Goal: Task Accomplishment & Management: Use online tool/utility

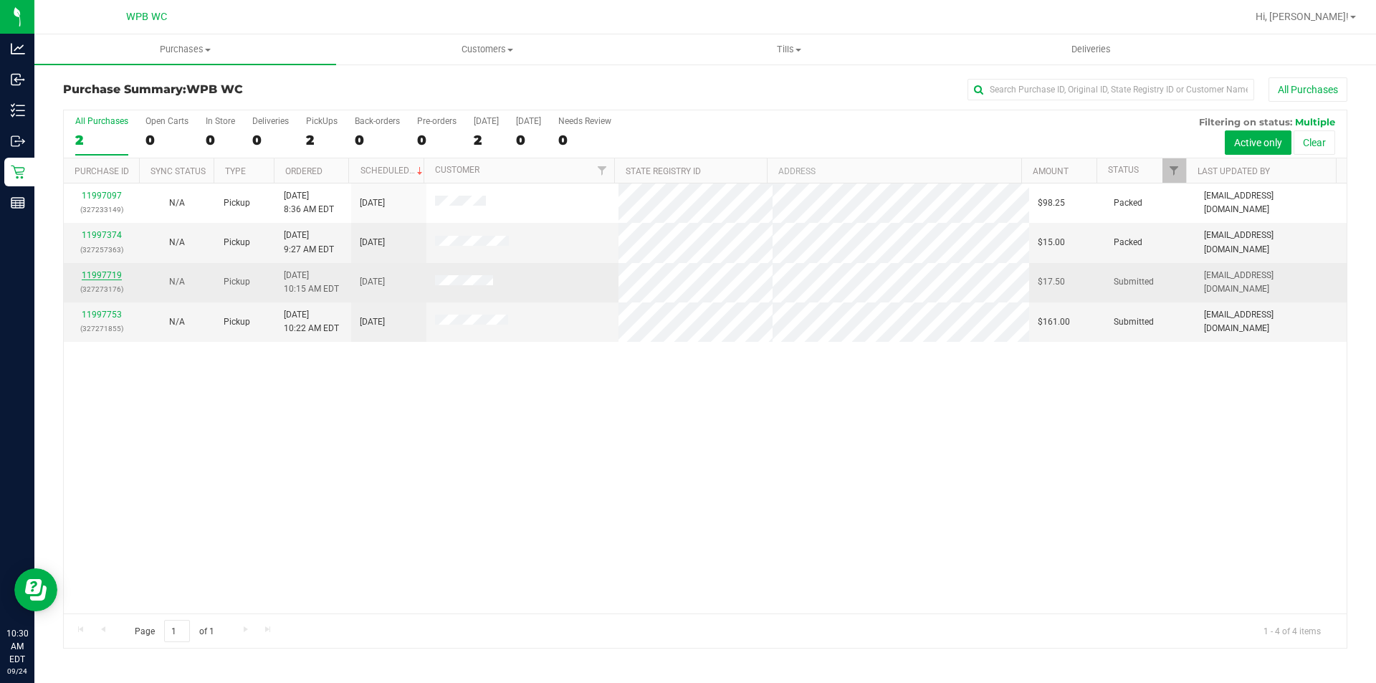
click at [92, 274] on link "11997719" at bounding box center [102, 275] width 40 height 10
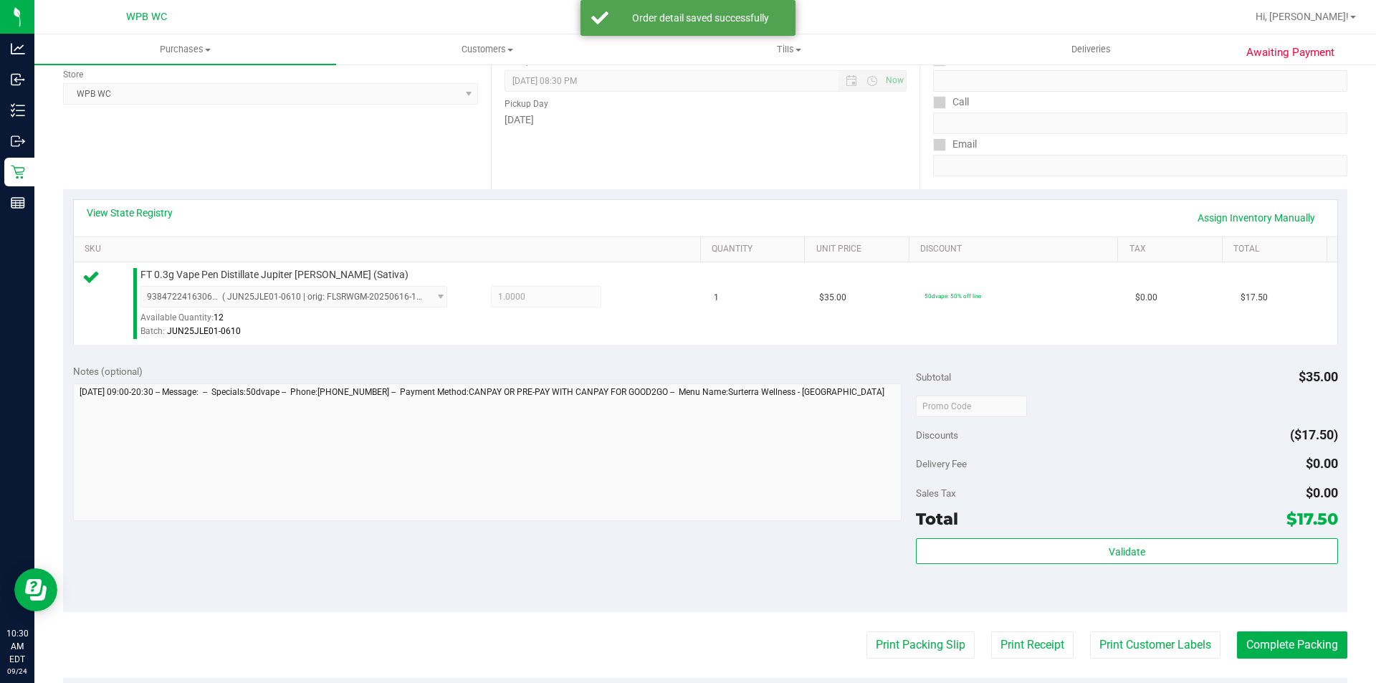
scroll to position [489, 0]
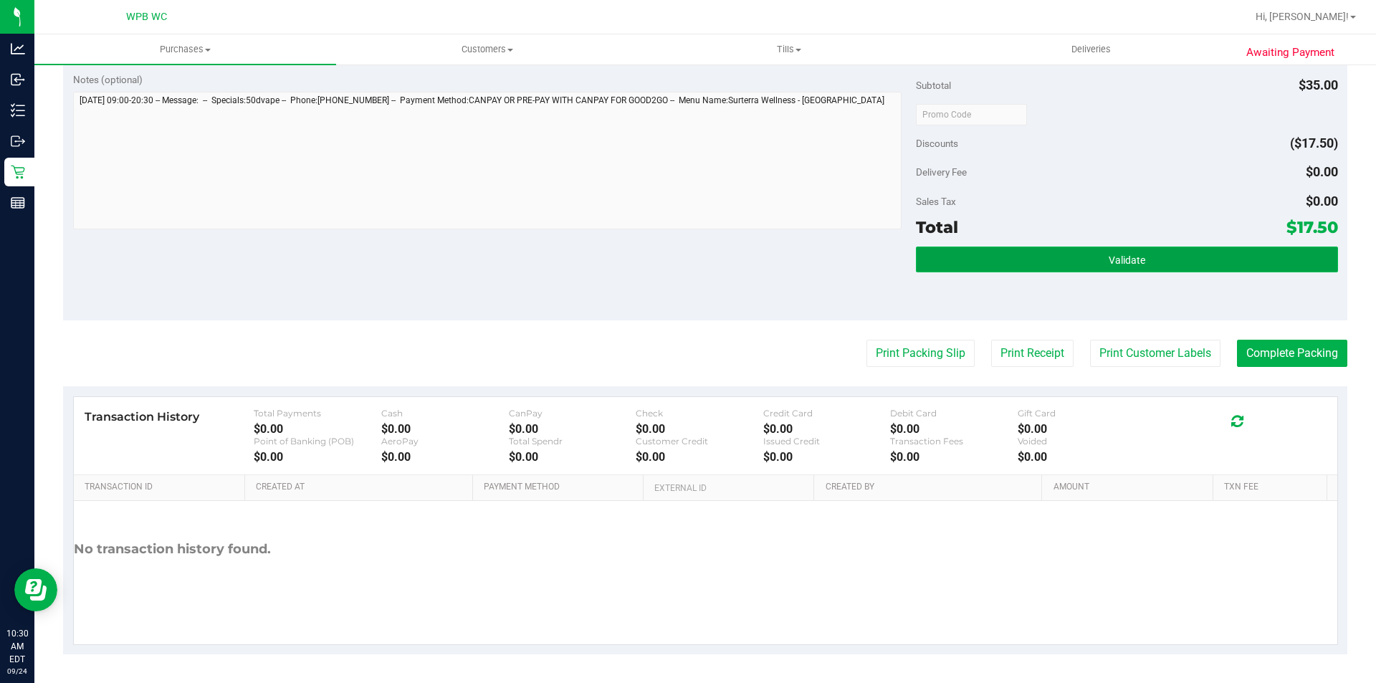
click at [1046, 259] on button "Validate" at bounding box center [1126, 260] width 421 height 26
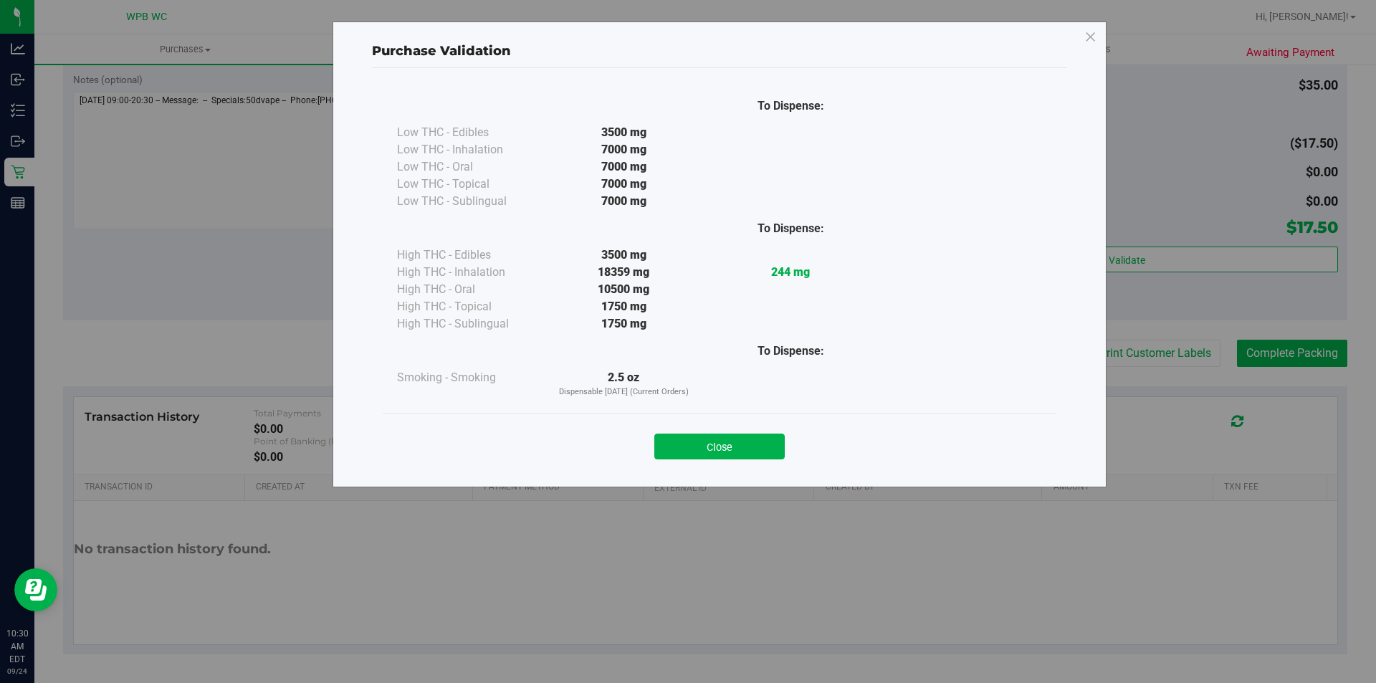
click at [725, 439] on button "Close" at bounding box center [719, 447] width 130 height 26
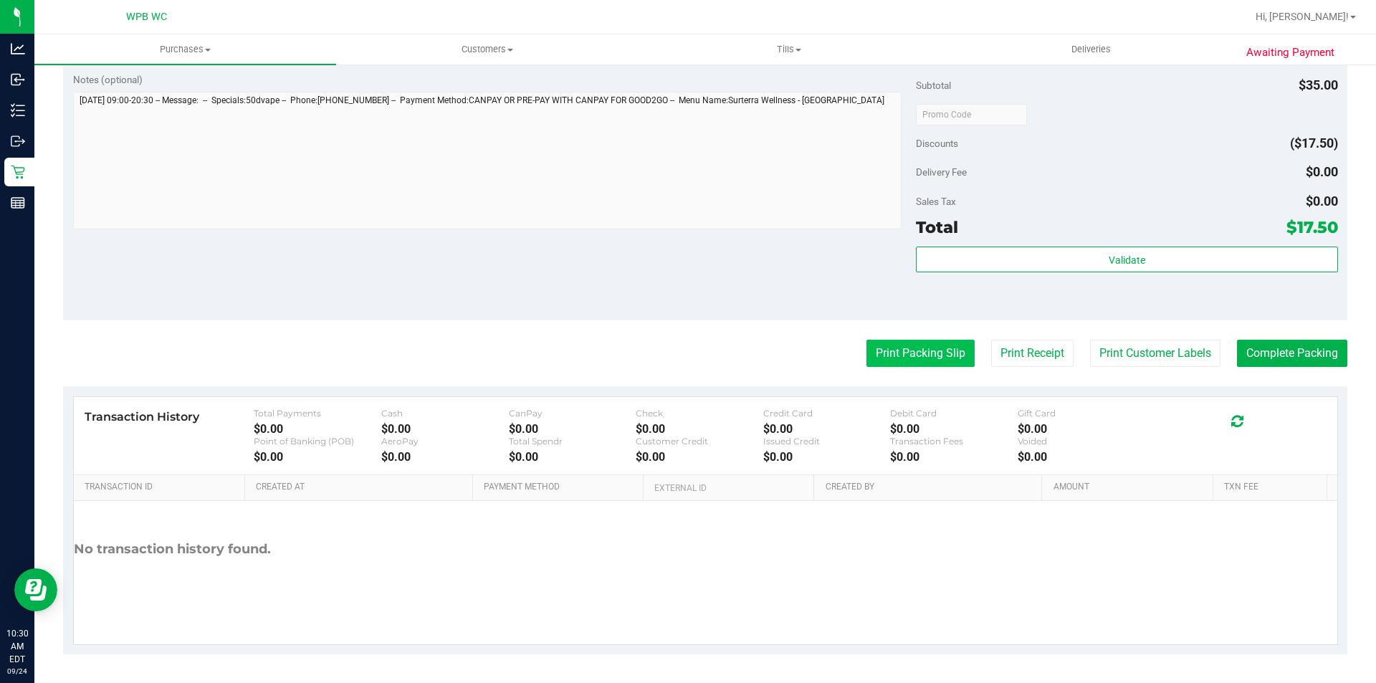
click at [877, 365] on button "Print Packing Slip" at bounding box center [920, 353] width 108 height 27
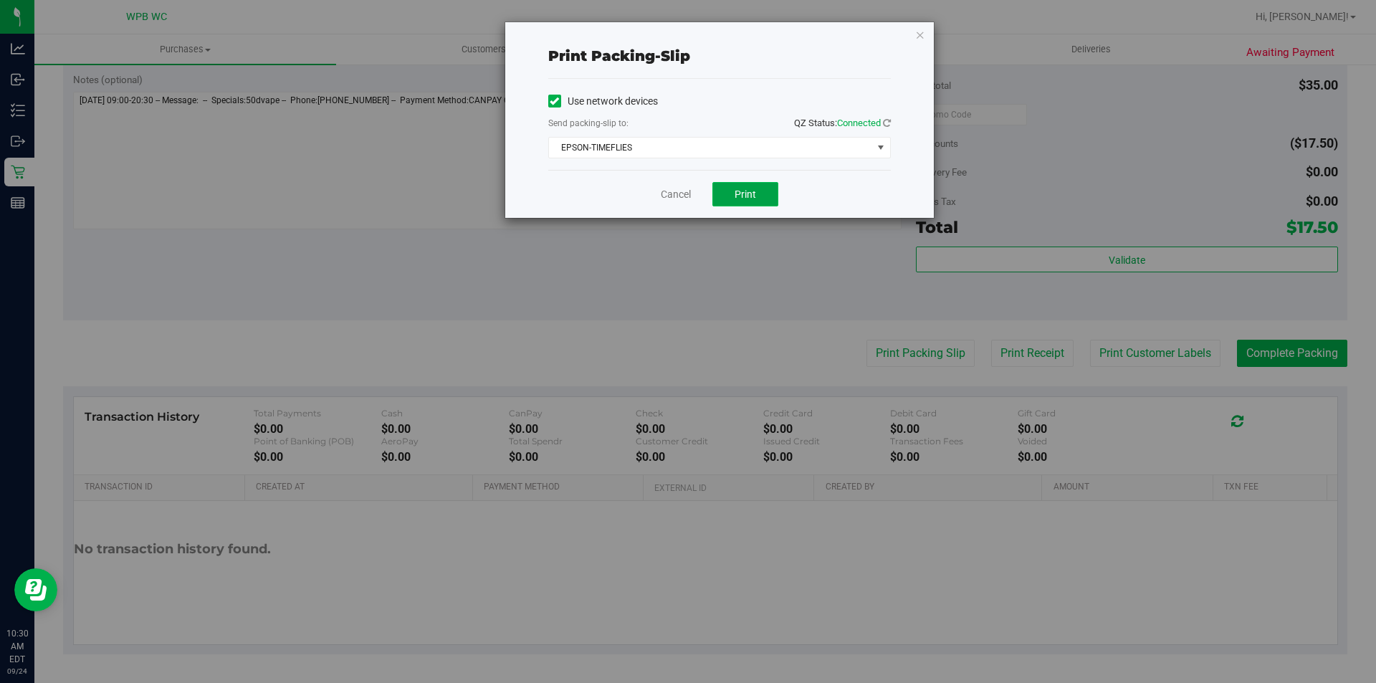
click at [737, 196] on span "Print" at bounding box center [745, 193] width 21 height 11
click at [666, 192] on link "Cancel" at bounding box center [676, 194] width 30 height 15
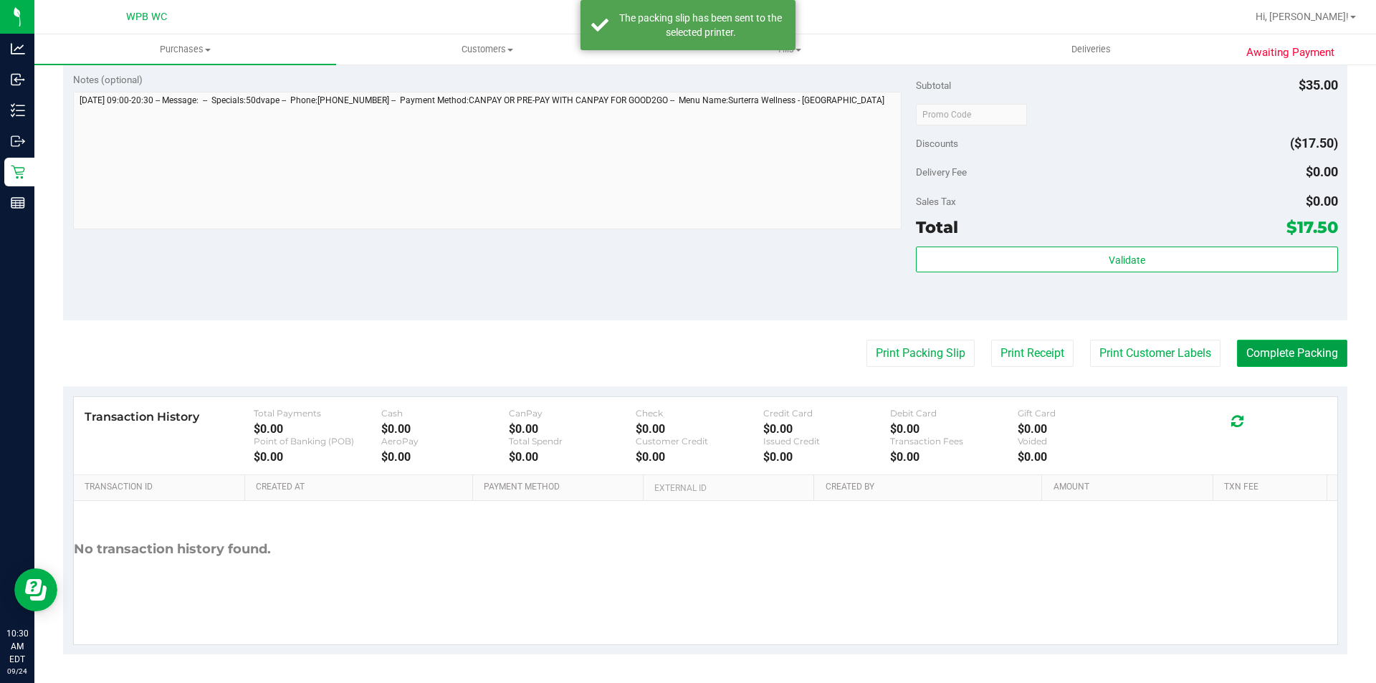
click at [1251, 346] on button "Complete Packing" at bounding box center [1292, 353] width 110 height 27
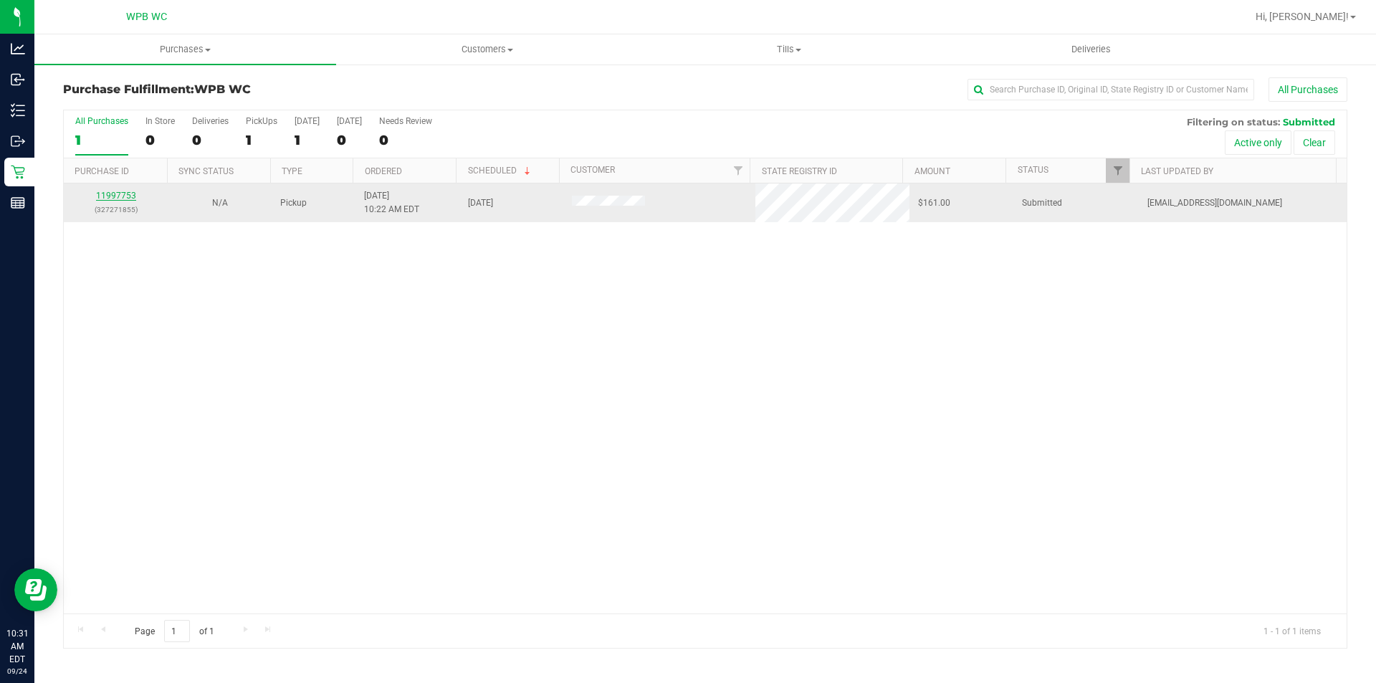
click at [125, 193] on link "11997753" at bounding box center [116, 196] width 40 height 10
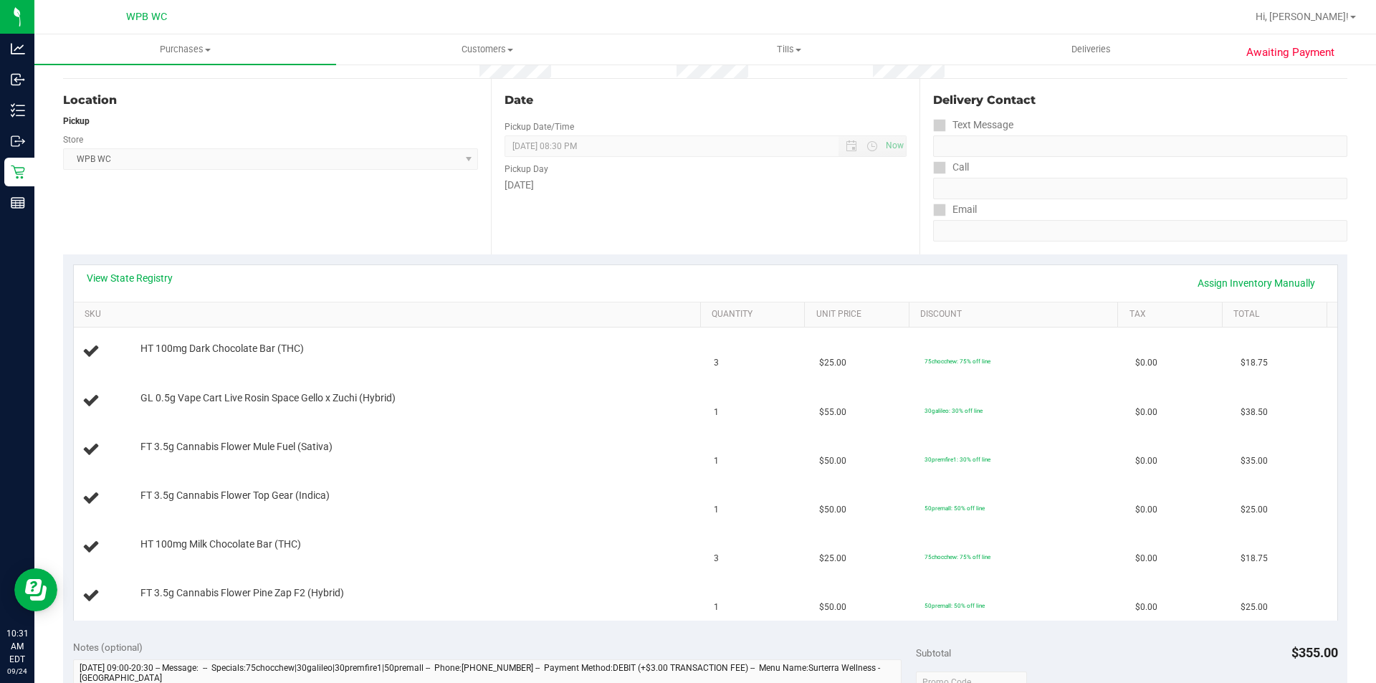
scroll to position [215, 0]
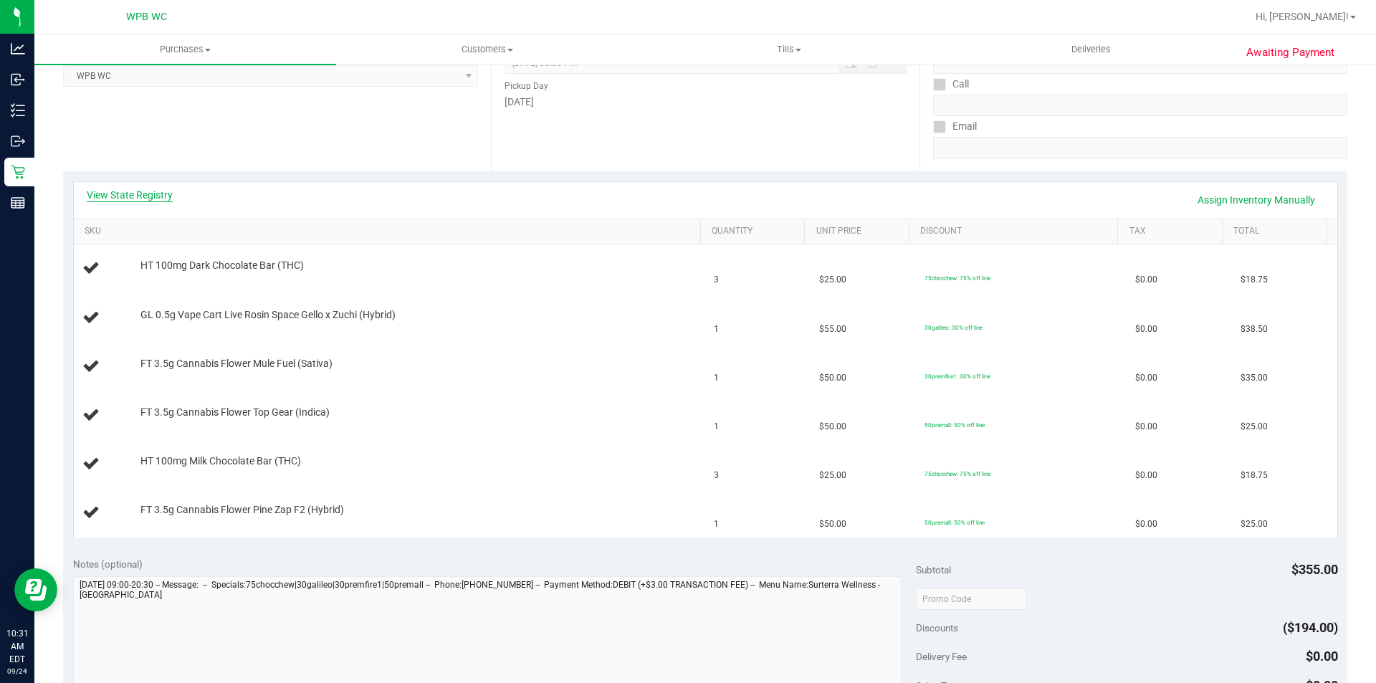
click at [153, 196] on link "View State Registry" at bounding box center [130, 195] width 86 height 14
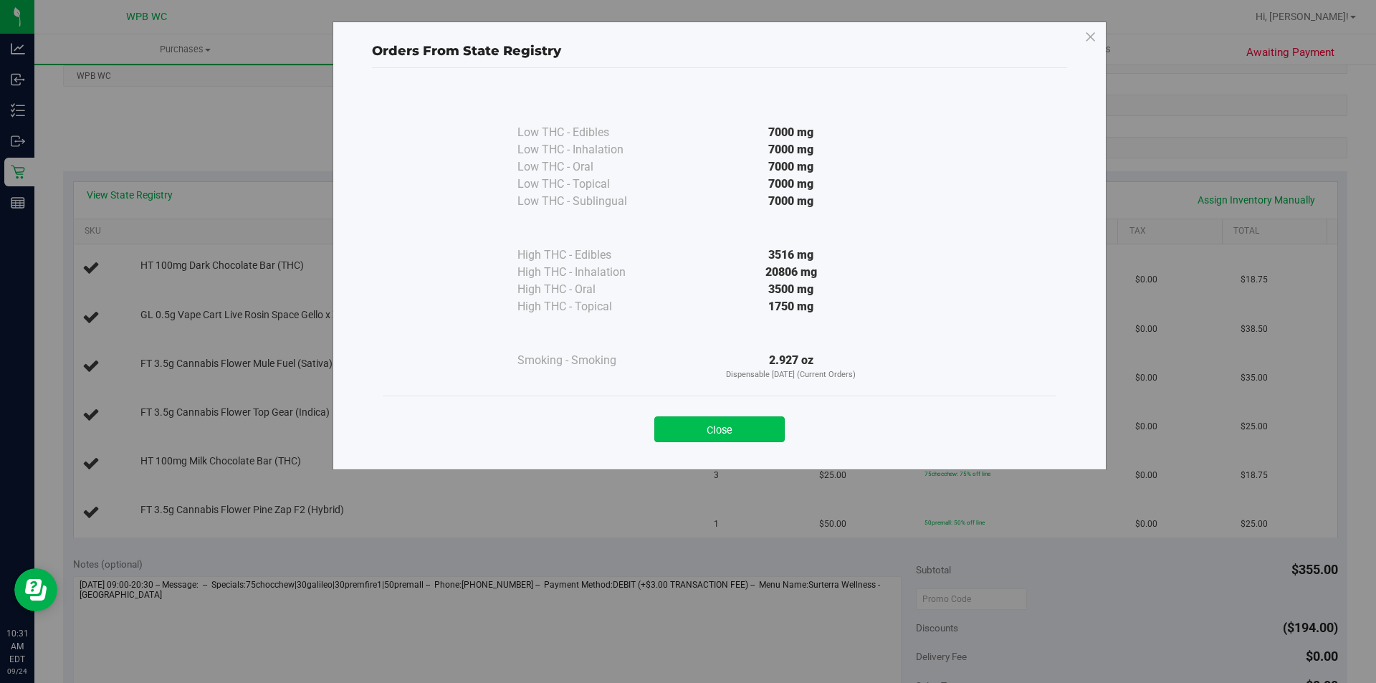
click at [715, 422] on button "Close" at bounding box center [719, 429] width 130 height 26
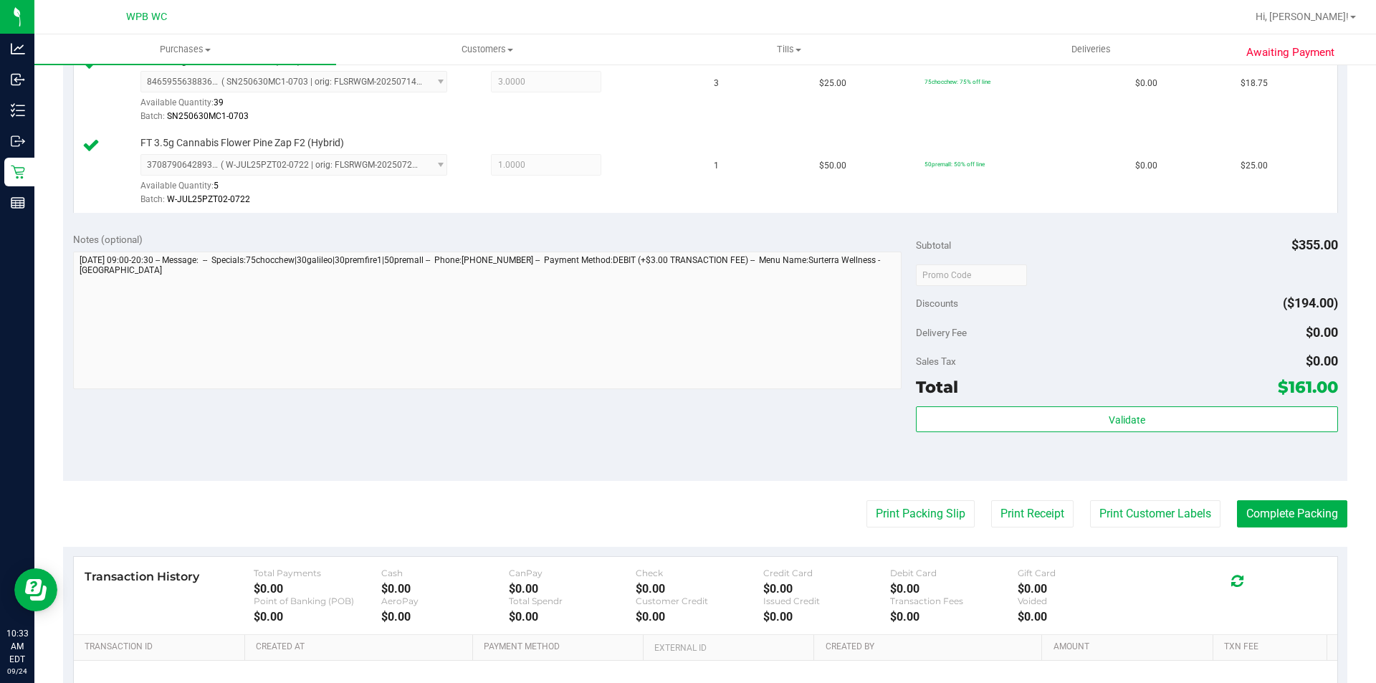
scroll to position [788, 0]
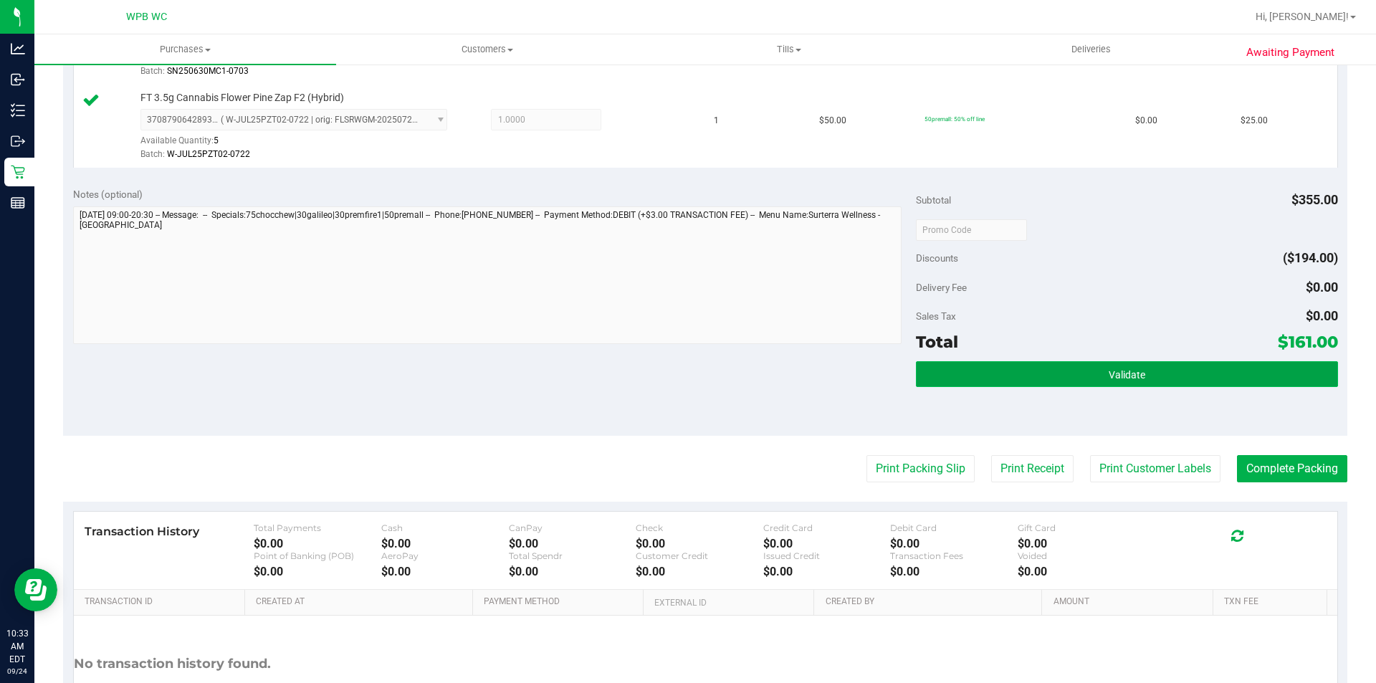
drag, startPoint x: 1160, startPoint y: 369, endPoint x: 1120, endPoint y: 362, distance: 40.1
click at [1158, 369] on button "Validate" at bounding box center [1126, 374] width 421 height 26
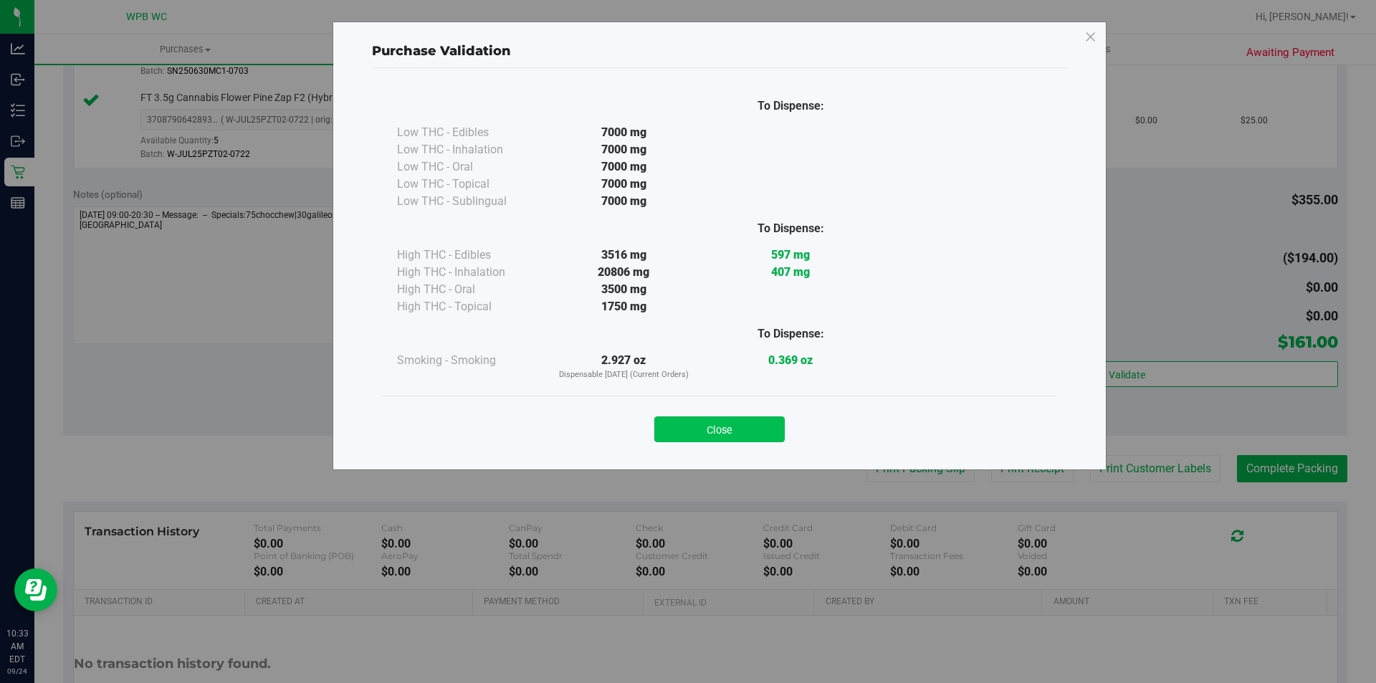
click at [746, 426] on button "Close" at bounding box center [719, 429] width 130 height 26
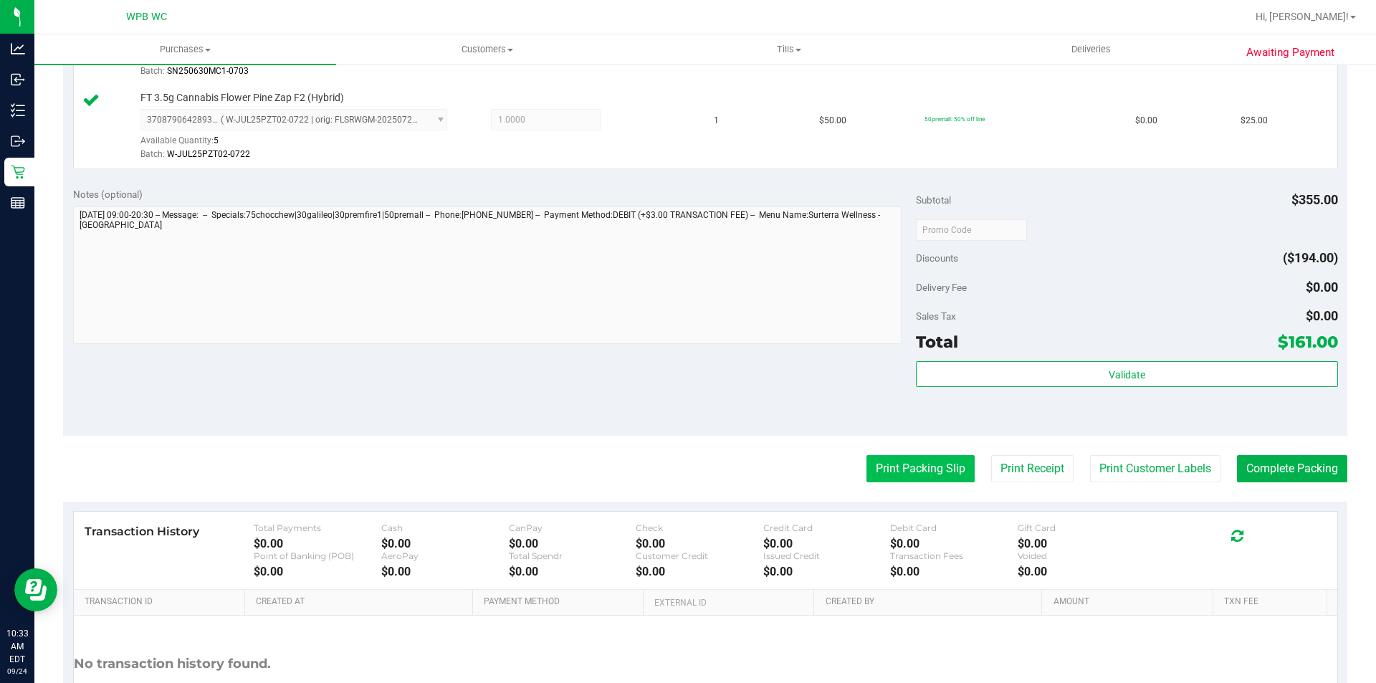
click at [895, 460] on button "Print Packing Slip" at bounding box center [920, 468] width 108 height 27
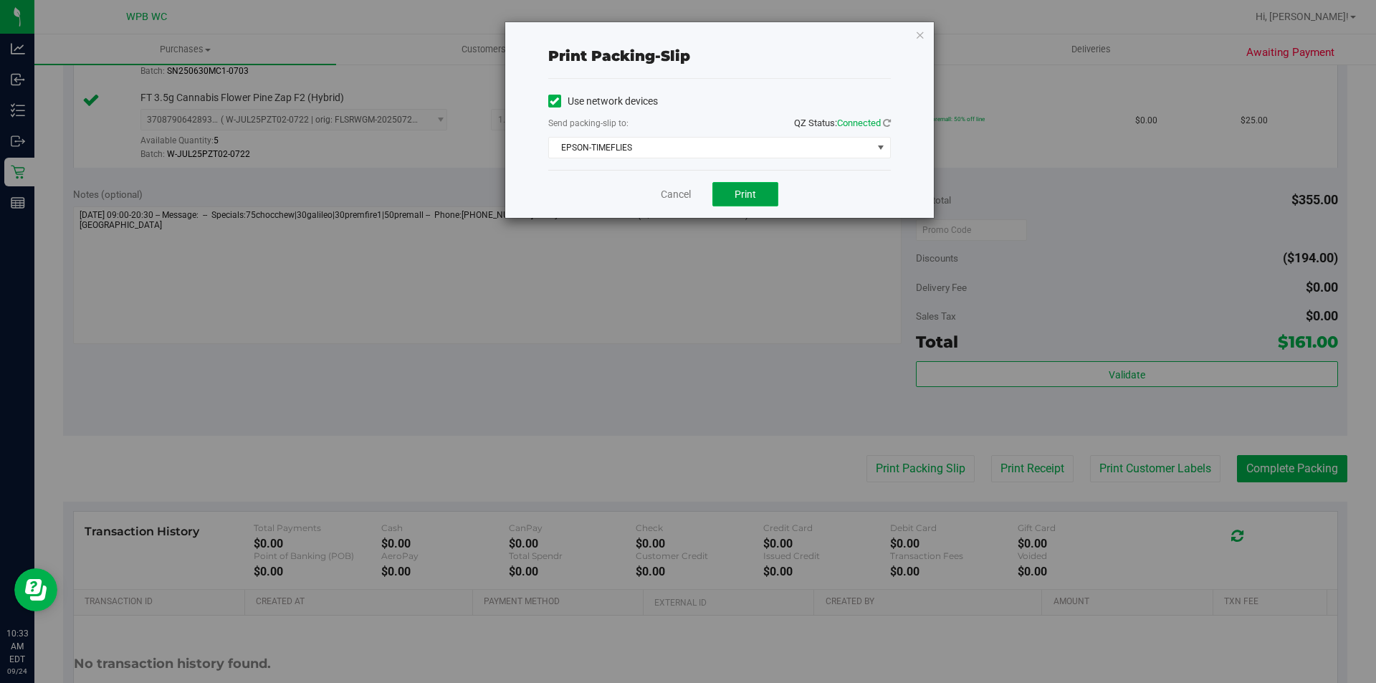
click at [755, 194] on span "Print" at bounding box center [745, 193] width 21 height 11
click at [683, 196] on link "Cancel" at bounding box center [676, 194] width 30 height 15
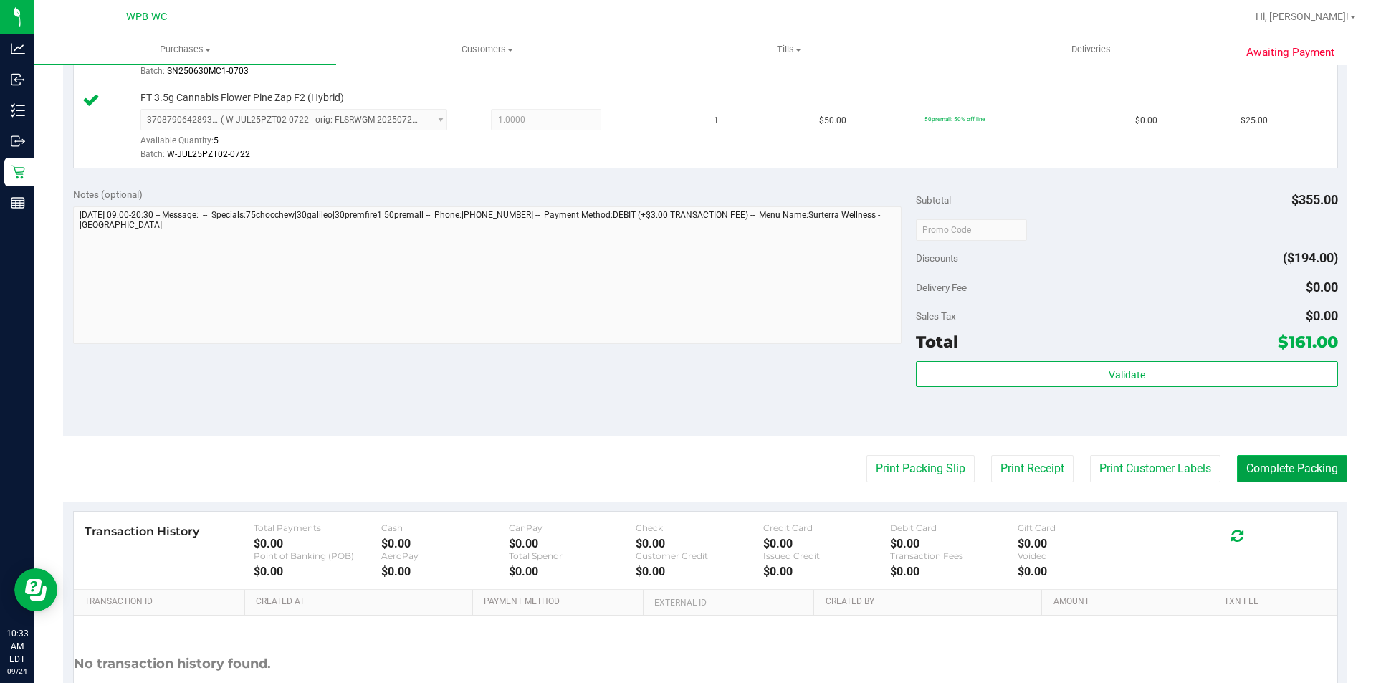
click at [1298, 463] on button "Complete Packing" at bounding box center [1292, 468] width 110 height 27
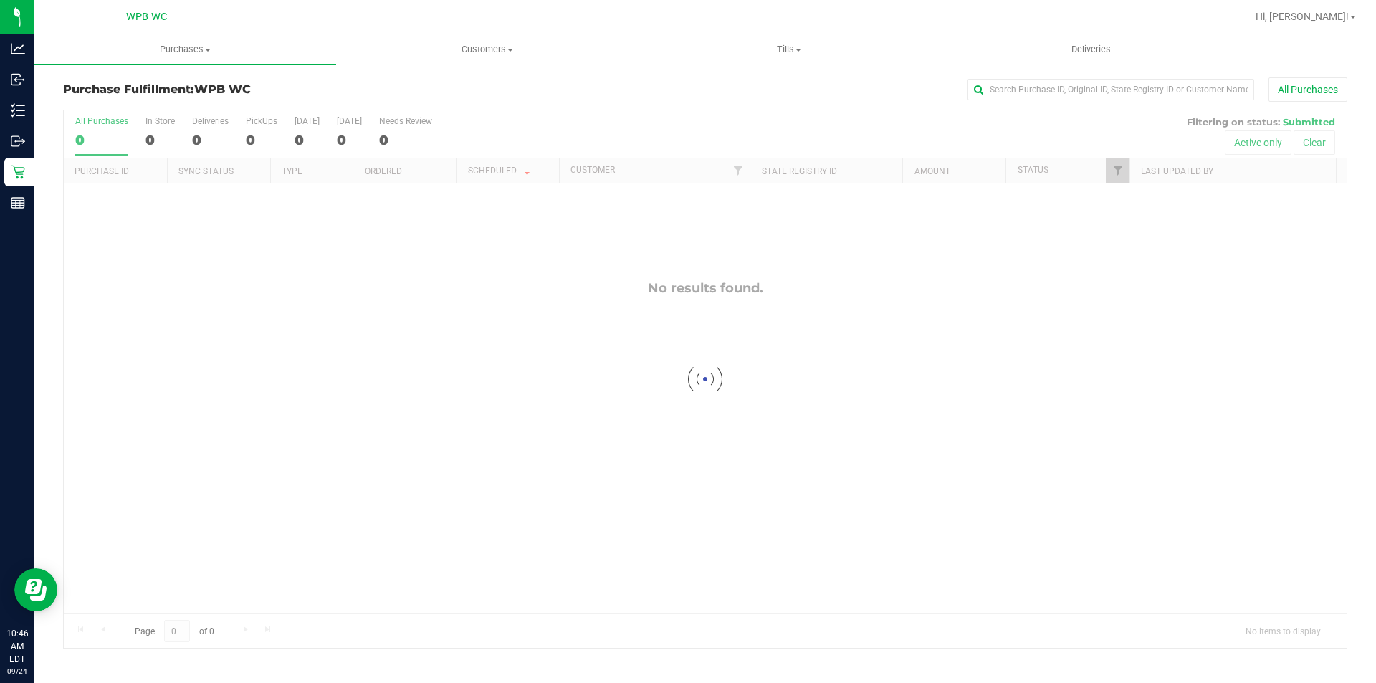
click at [620, 386] on div at bounding box center [705, 378] width 1283 height 537
